Goal: Navigation & Orientation: Find specific page/section

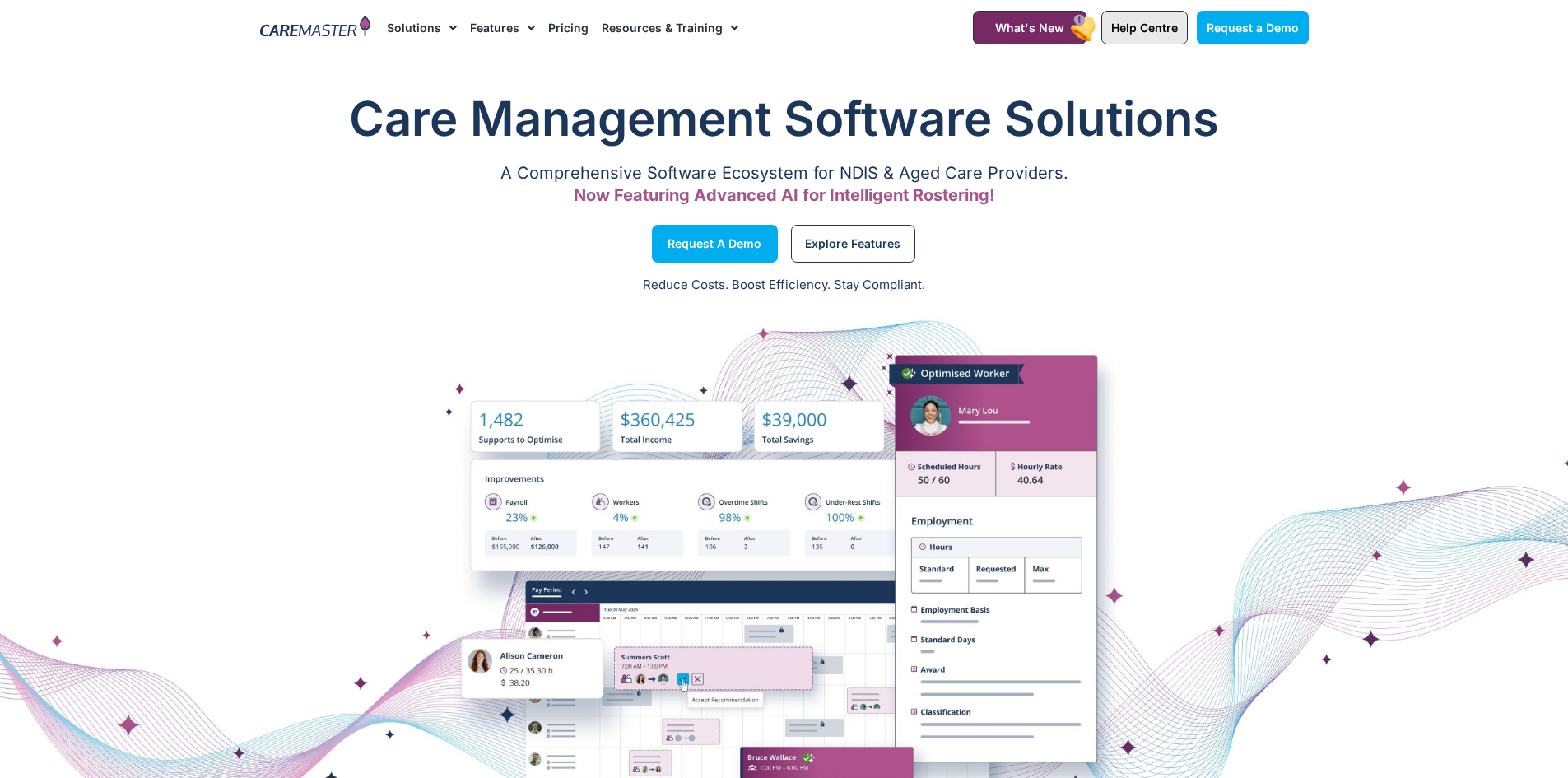
click at [1136, 32] on span "Help Centre" at bounding box center [1144, 27] width 66 height 14
click at [1134, 27] on span "Help Centre" at bounding box center [1144, 27] width 66 height 14
